Goal: Find specific fact: Find specific fact

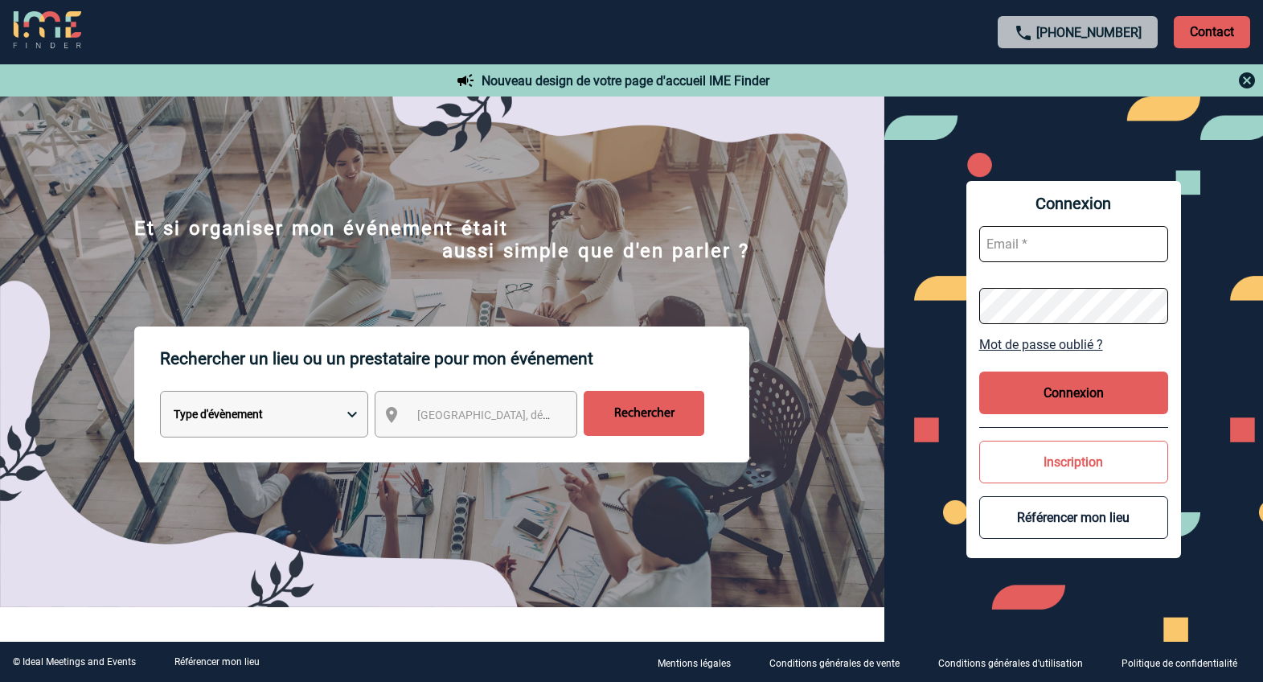
type input "ltrellu@ime-groupe.com"
click at [1031, 398] on button "Connexion" at bounding box center [1074, 392] width 190 height 43
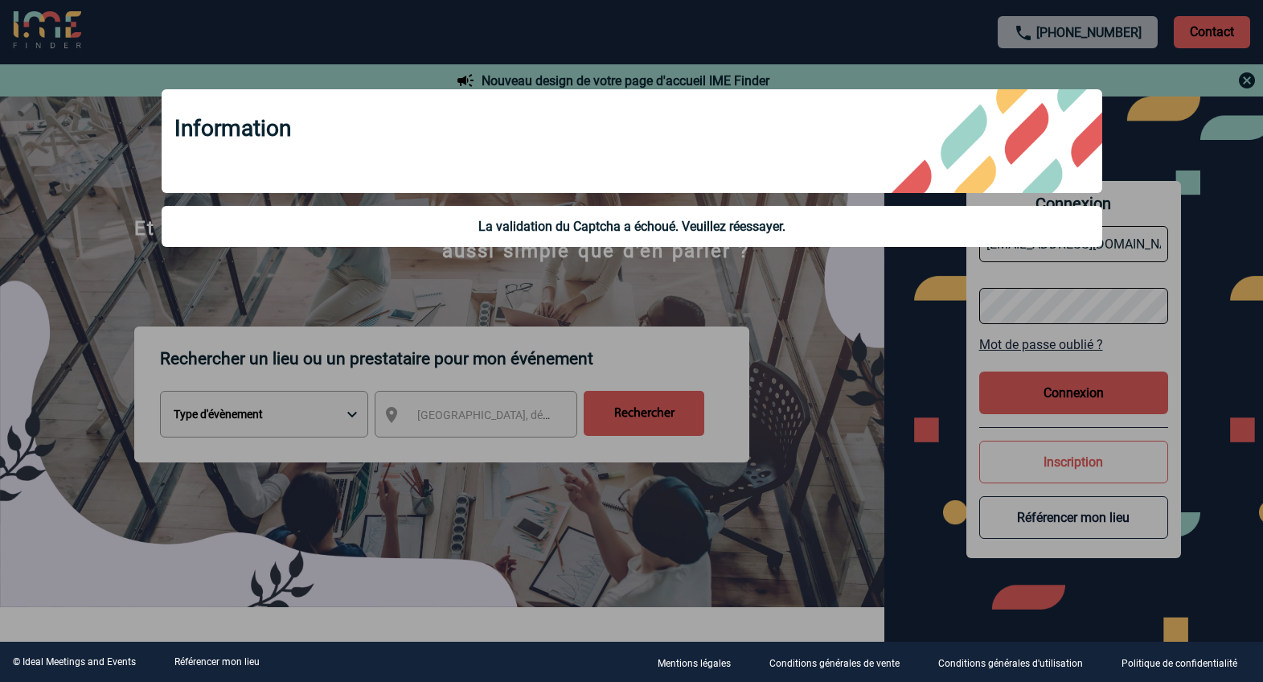
click at [549, 245] on div "La validation du Captcha a échoué. Veuillez réessayer." at bounding box center [632, 226] width 941 height 41
click at [523, 319] on div at bounding box center [631, 341] width 1263 height 682
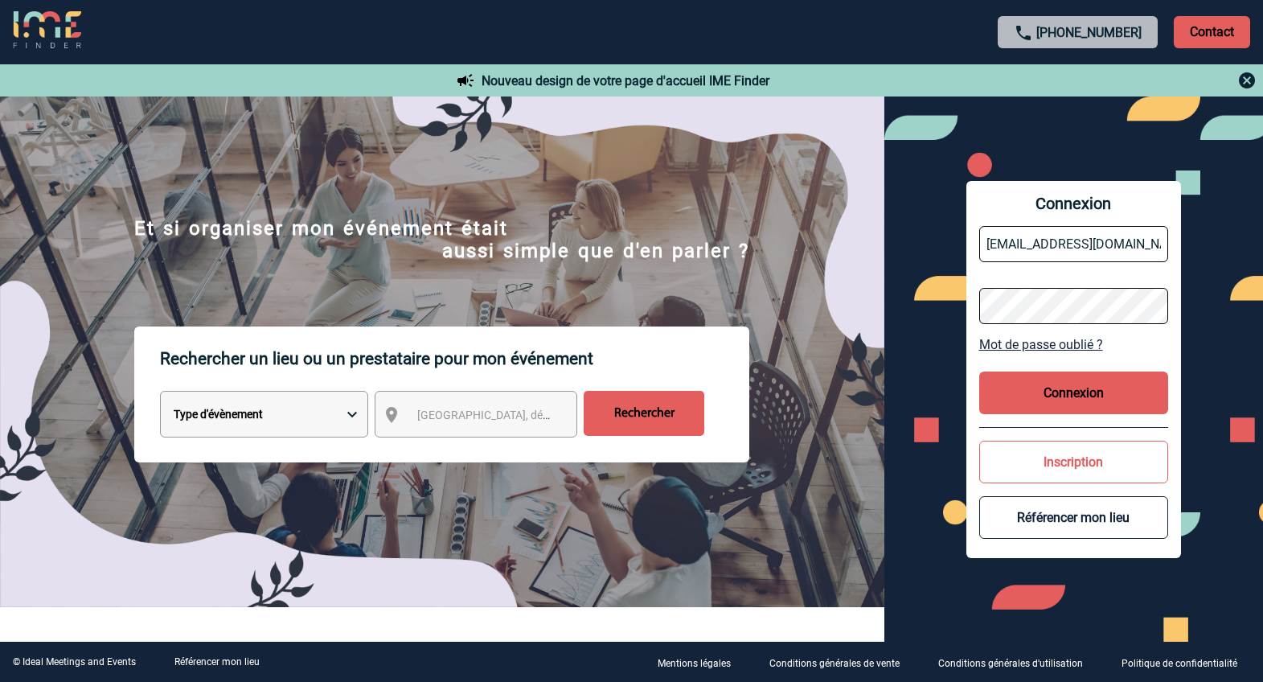
click at [1067, 384] on button "Connexion" at bounding box center [1074, 392] width 190 height 43
click at [1057, 382] on button "Connexion" at bounding box center [1074, 392] width 190 height 43
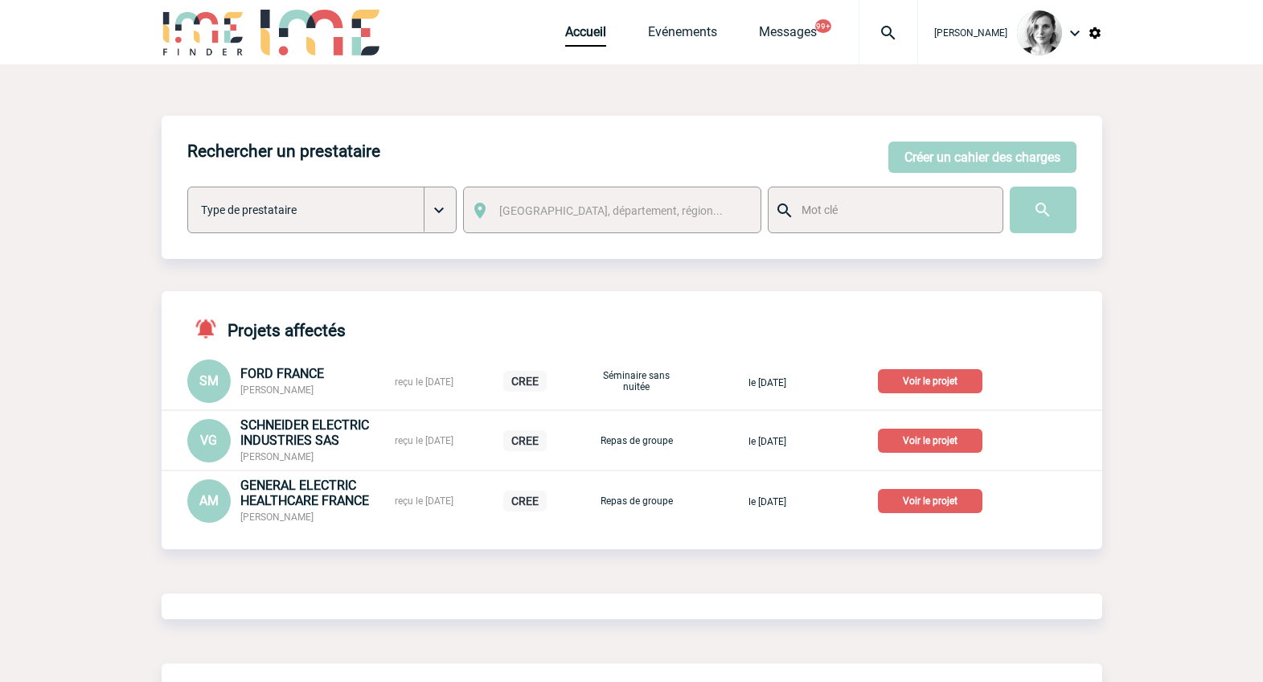
click at [902, 22] on div at bounding box center [888, 32] width 59 height 64
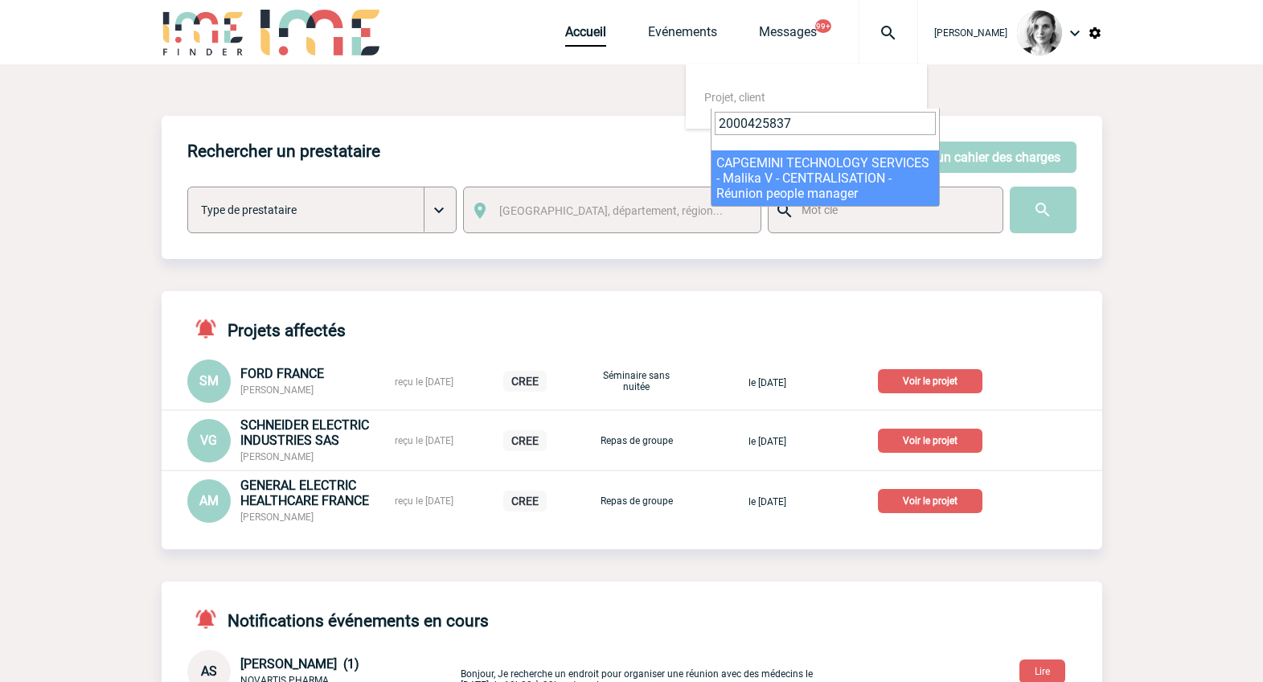
type input "2000425837"
select select "25338"
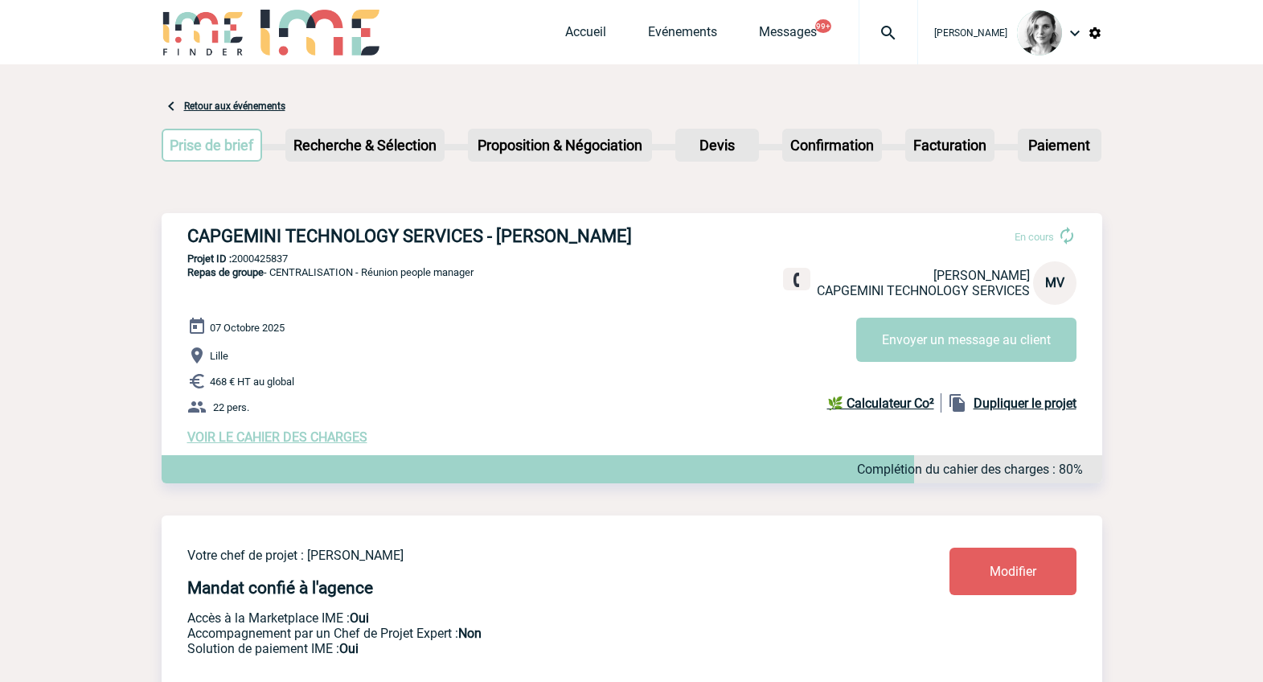
click at [261, 264] on p "Projet ID : 2000425837" at bounding box center [632, 258] width 941 height 12
copy p "2000425837"
drag, startPoint x: 581, startPoint y: 242, endPoint x: 486, endPoint y: 246, distance: 94.9
click at [486, 246] on h3 "CAPGEMINI TECHNOLOGY SERVICES - Malika VAN FLETEREN" at bounding box center [428, 236] width 482 height 20
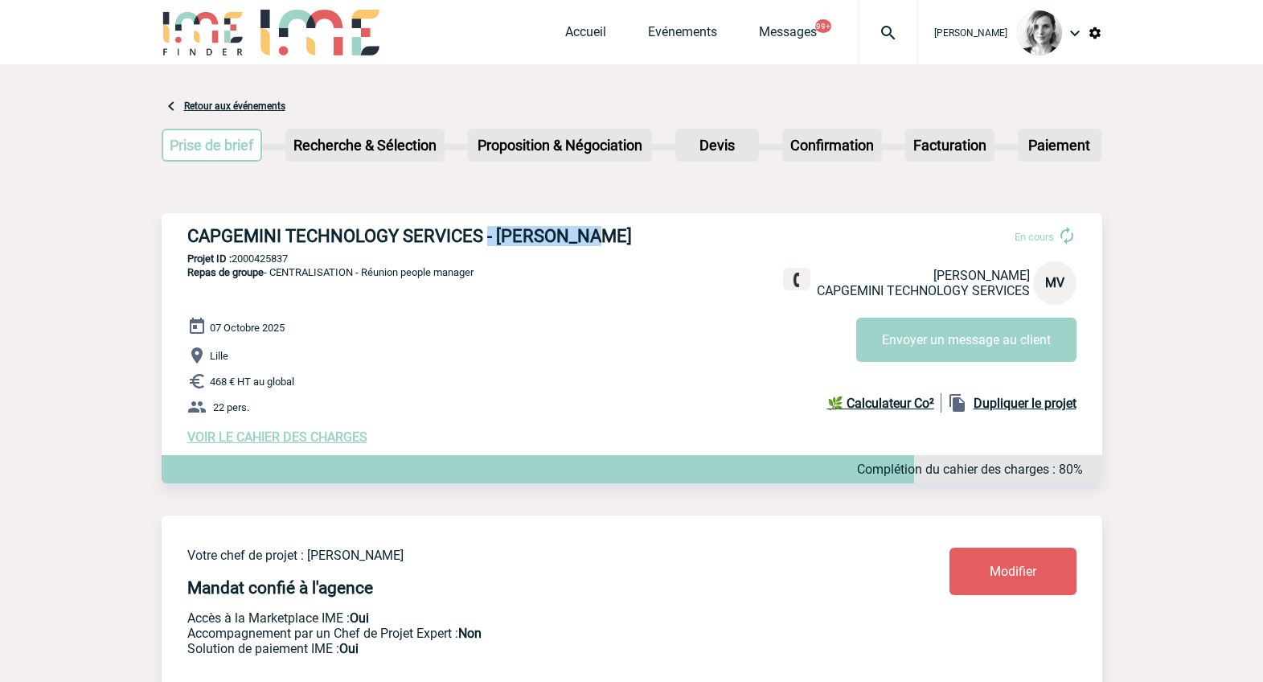
click at [503, 246] on h3 "CAPGEMINI TECHNOLOGY SERVICES - Malika VAN FLETEREN" at bounding box center [428, 236] width 482 height 20
drag, startPoint x: 500, startPoint y: 242, endPoint x: 629, endPoint y: 254, distance: 129.2
click at [629, 246] on h3 "CAPGEMINI TECHNOLOGY SERVICES - Malika VAN FLETEREN" at bounding box center [428, 236] width 482 height 20
copy h3 "Malika VAN FLETEREN"
drag, startPoint x: 640, startPoint y: 314, endPoint x: 622, endPoint y: 264, distance: 52.9
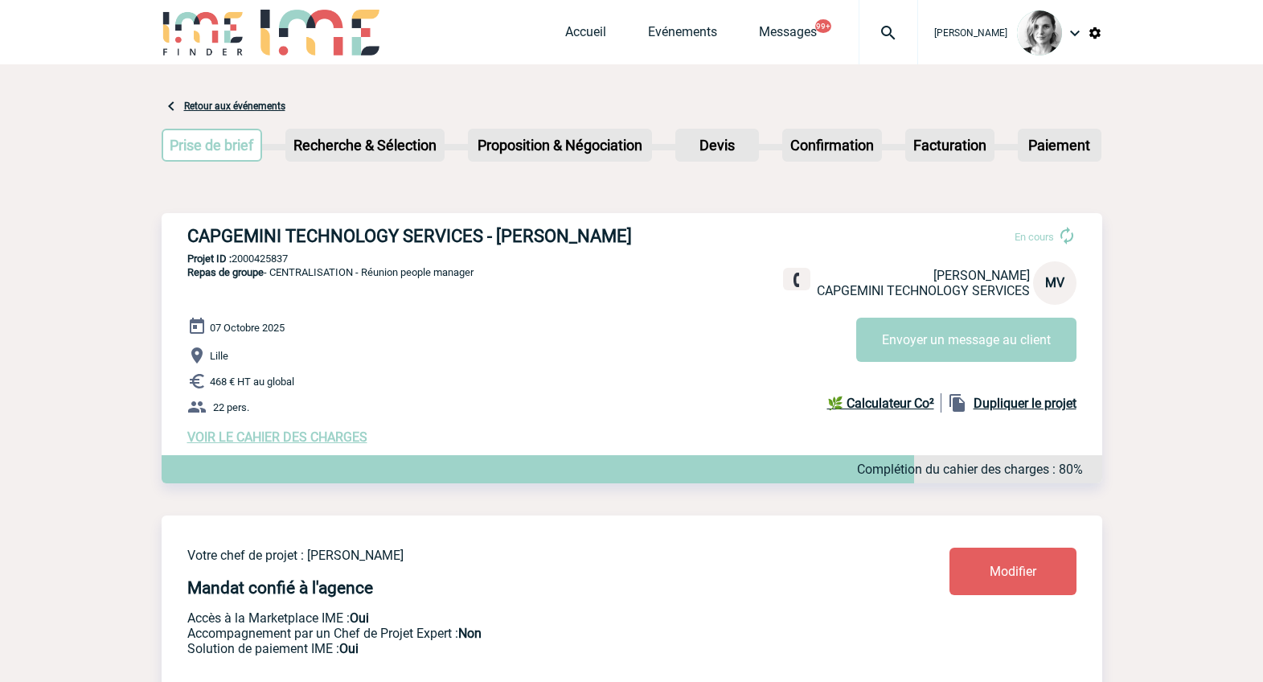
click at [639, 313] on div "CAPGEMINI TECHNOLOGY SERVICES - Malika VAN FLETEREN En cours Malika VAN FLETERE…" at bounding box center [632, 335] width 941 height 244
drag, startPoint x: 610, startPoint y: 223, endPoint x: 504, endPoint y: 236, distance: 106.8
click at [504, 236] on div "CAPGEMINI TECHNOLOGY SERVICES - Malika VAN FLETEREN En cours Malika VAN FLETERE…" at bounding box center [632, 335] width 941 height 244
drag, startPoint x: 422, startPoint y: 264, endPoint x: 498, endPoint y: 237, distance: 80.1
click at [498, 237] on h3 "CAPGEMINI TECHNOLOGY SERVICES - Malika VAN FLETEREN" at bounding box center [428, 236] width 482 height 20
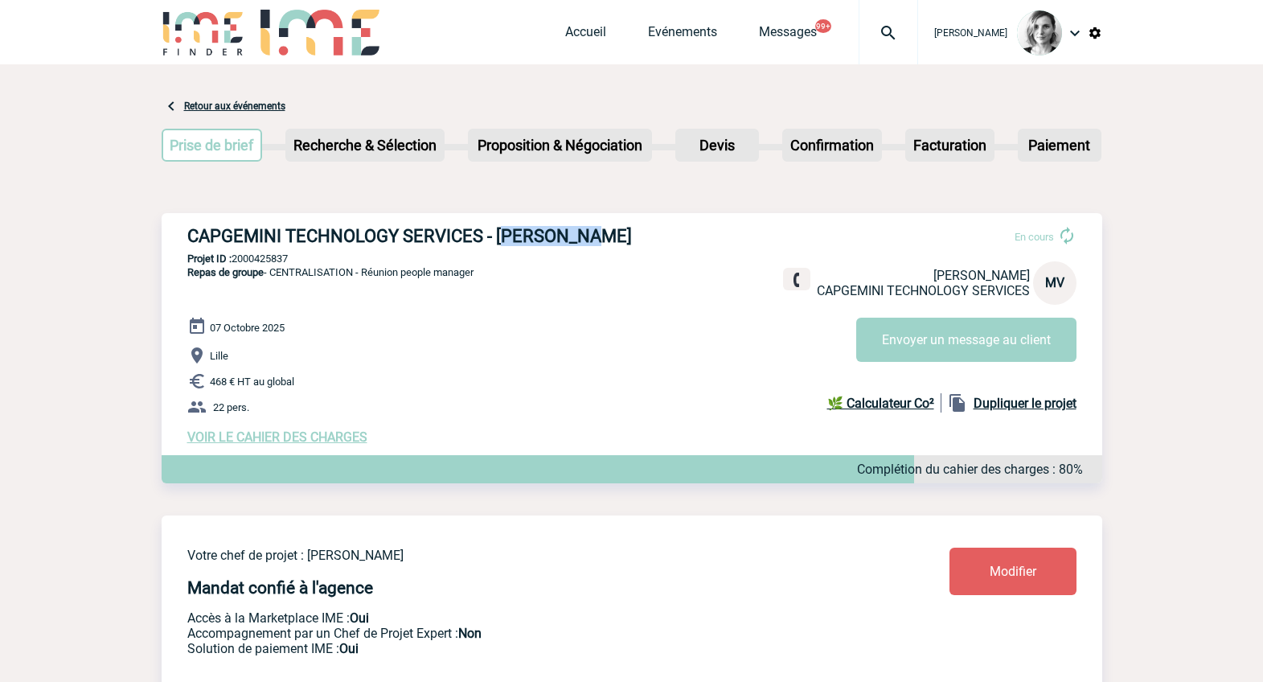
copy h3 "Malika VAN FLETEREN"
click at [269, 264] on p "Projet ID : 2000425837" at bounding box center [632, 258] width 941 height 12
copy p "2000425837"
